Goal: Information Seeking & Learning: Learn about a topic

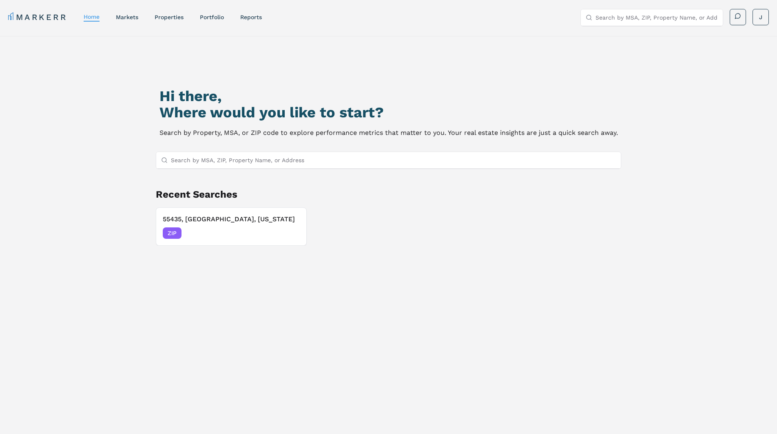
click at [229, 164] on input "Search by MSA, ZIP, Property Name, or Address" at bounding box center [394, 160] width 446 height 16
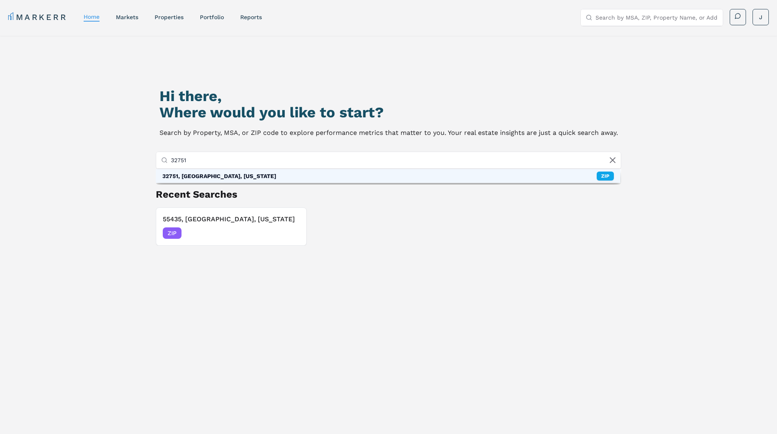
type input "32751"
click at [235, 178] on div "32751, [GEOGRAPHIC_DATA], [US_STATE] ZIP" at bounding box center [388, 176] width 465 height 14
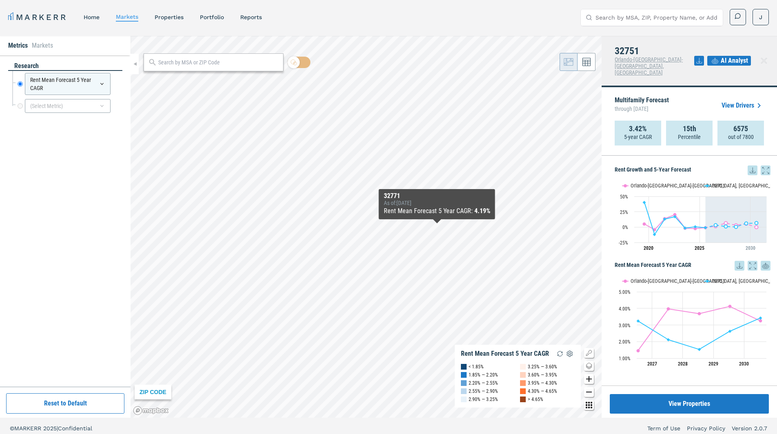
drag, startPoint x: 388, startPoint y: 200, endPoint x: 469, endPoint y: 218, distance: 83.1
click at [469, 218] on div "32771 As of : [DATE] Rent Mean Forecast 5 Year CAGR : 4.19%" at bounding box center [437, 204] width 116 height 30
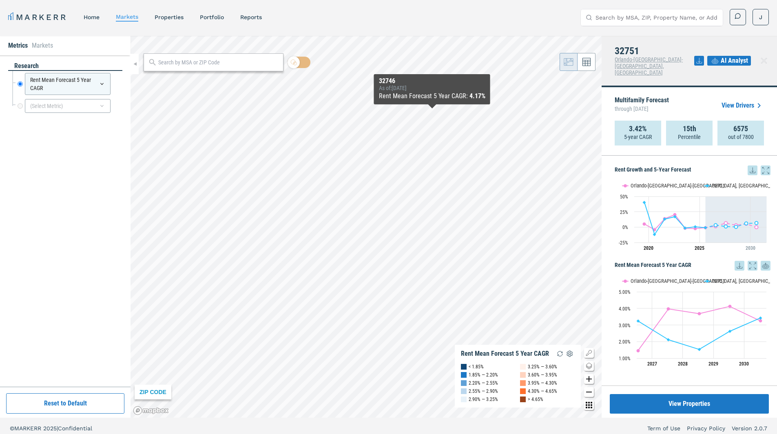
click at [410, 23] on div "MARKERR home markets properties Portfolio reports Search by MSA, ZIP, Property …" at bounding box center [388, 219] width 777 height 439
